Goal: Use online tool/utility: Utilize a website feature to perform a specific function

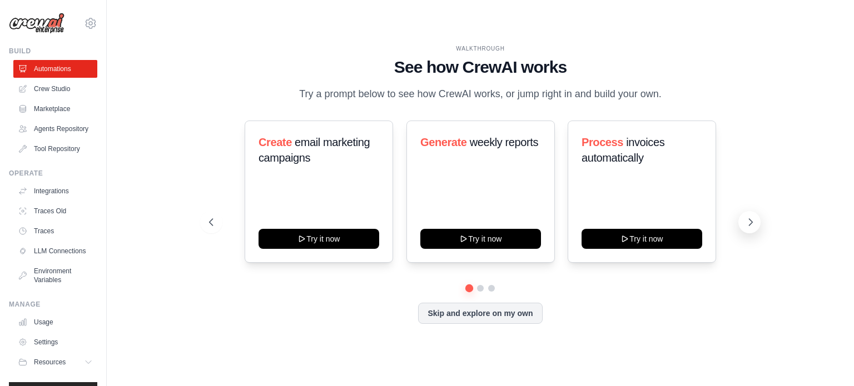
click at [749, 222] on icon at bounding box center [750, 222] width 11 height 11
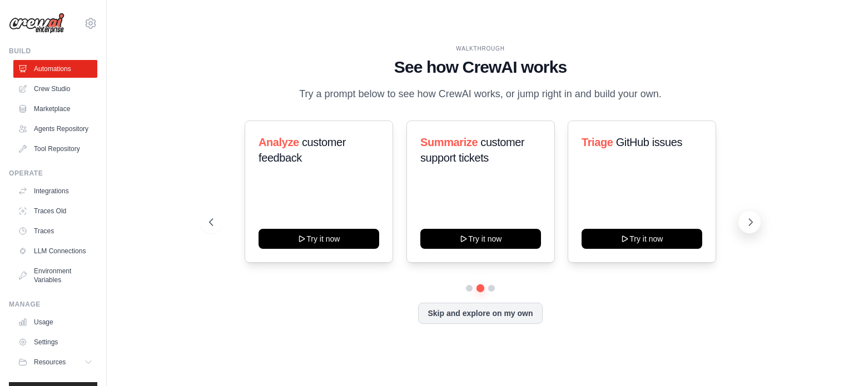
click at [750, 225] on icon at bounding box center [751, 222] width 3 height 7
click at [215, 226] on icon at bounding box center [210, 222] width 11 height 11
click at [214, 226] on icon at bounding box center [210, 222] width 11 height 11
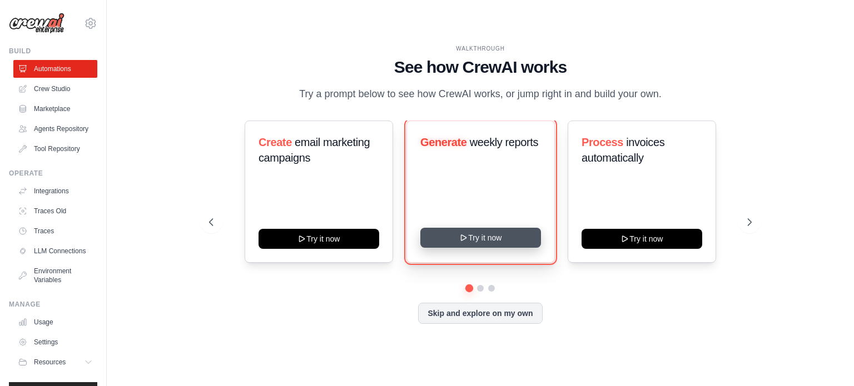
click at [496, 236] on button "Try it now" at bounding box center [480, 238] width 121 height 20
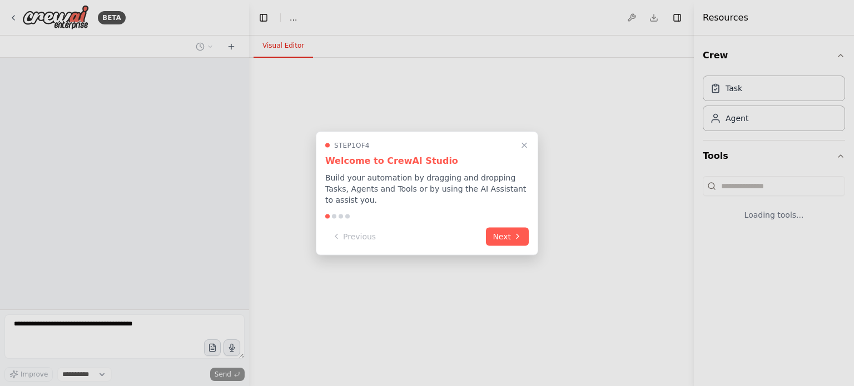
select select "****"
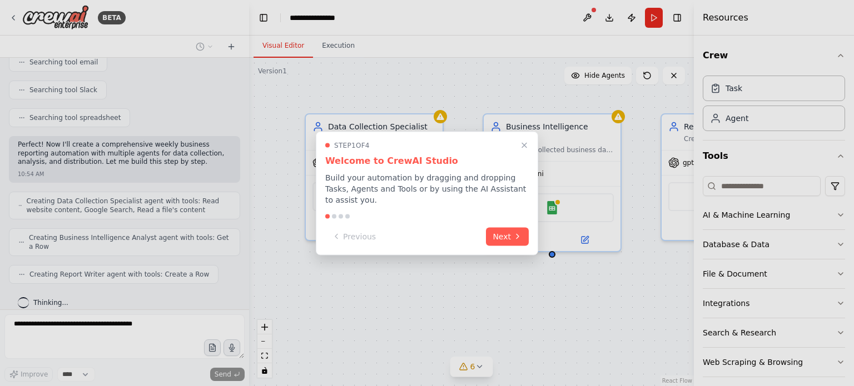
scroll to position [301, 0]
